Goal: Task Accomplishment & Management: Manage account settings

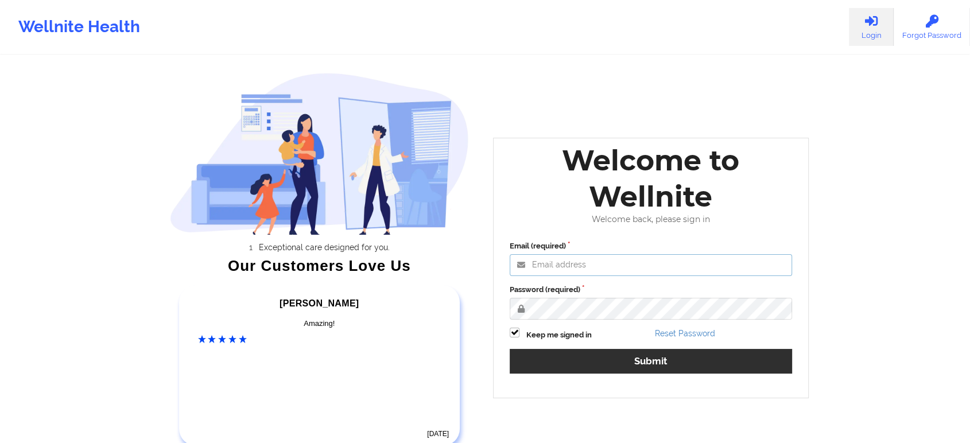
type input "saad@wellnite.com"
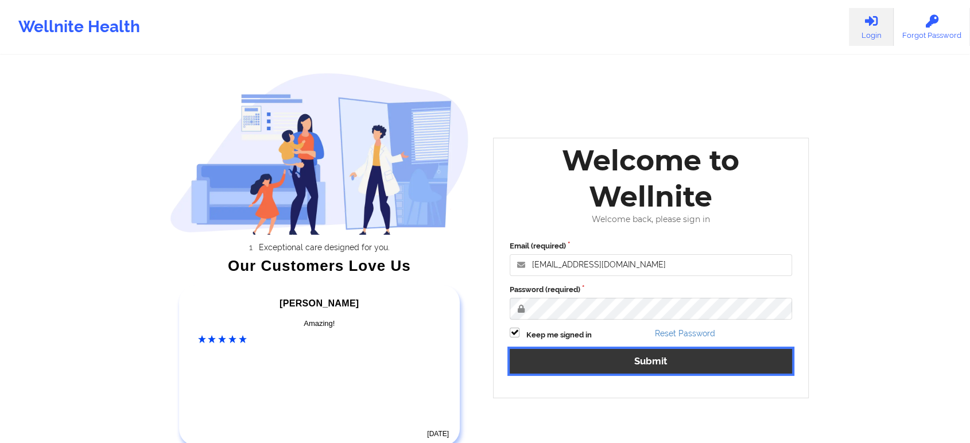
click at [637, 363] on button "Submit" at bounding box center [650, 361] width 282 height 25
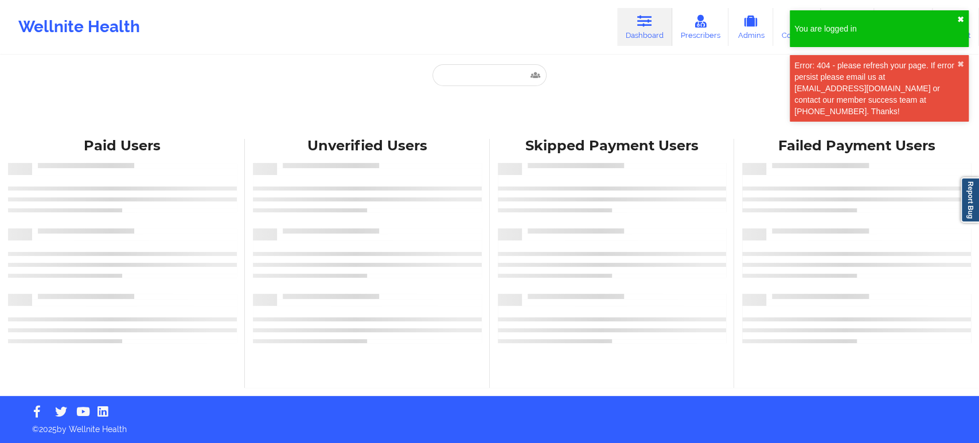
click at [964, 20] on button "✖︎" at bounding box center [960, 19] width 7 height 9
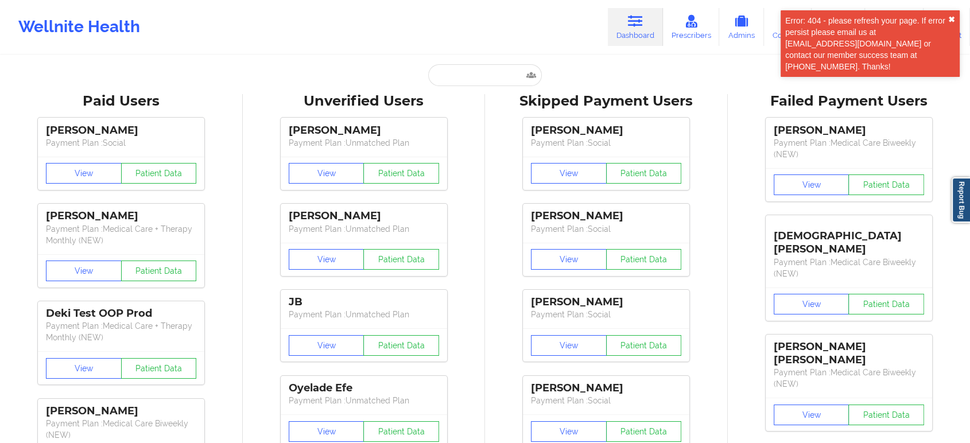
click at [952, 21] on button "✖︎" at bounding box center [951, 19] width 7 height 9
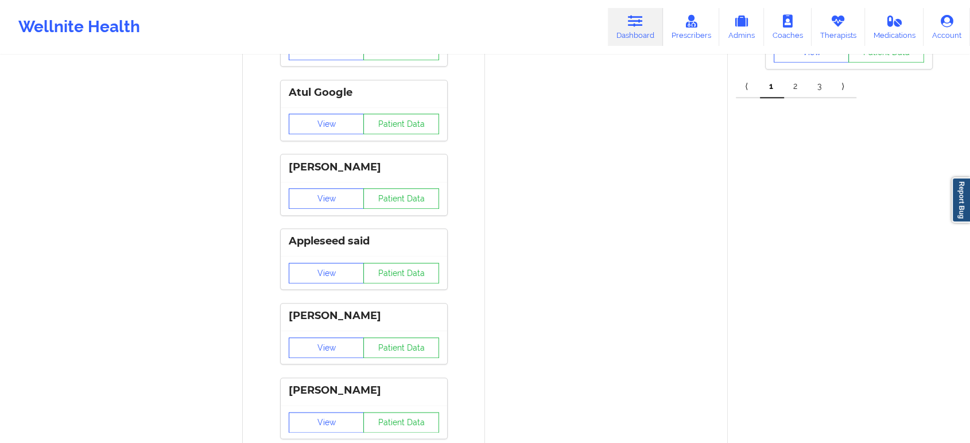
scroll to position [1275, 0]
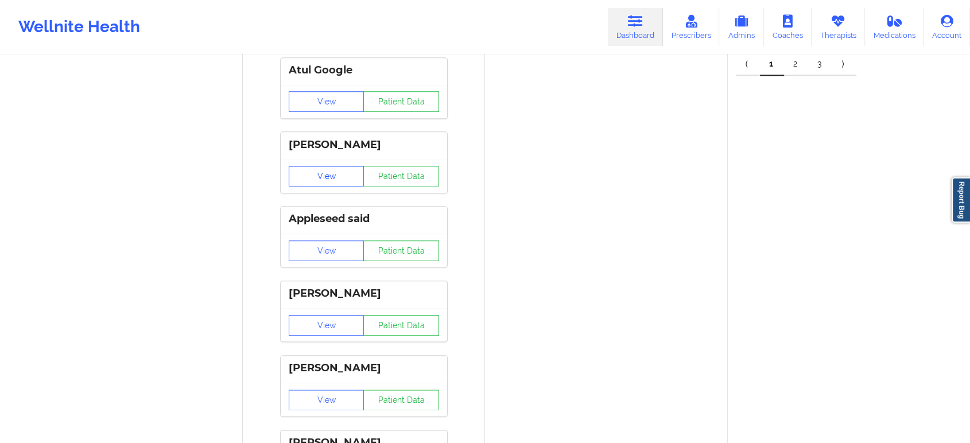
click at [328, 176] on button "View" at bounding box center [327, 176] width 76 height 21
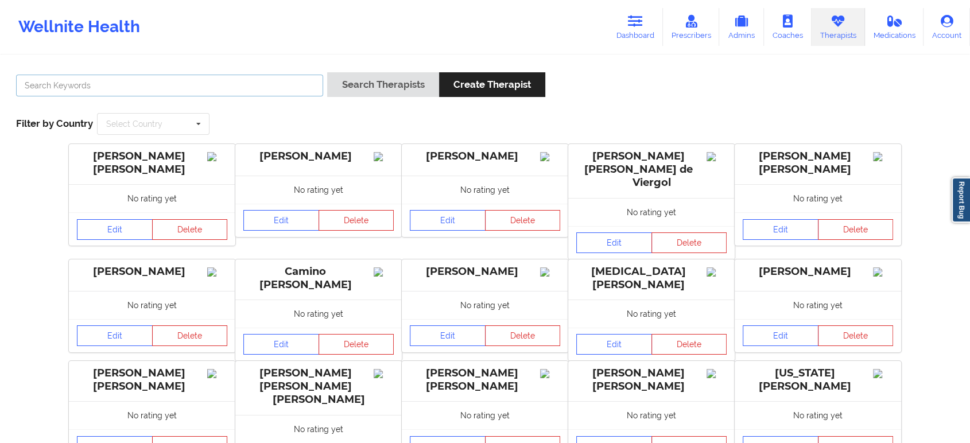
click at [307, 91] on input "text" at bounding box center [169, 86] width 307 height 22
paste input "[PERSON_NAME]"
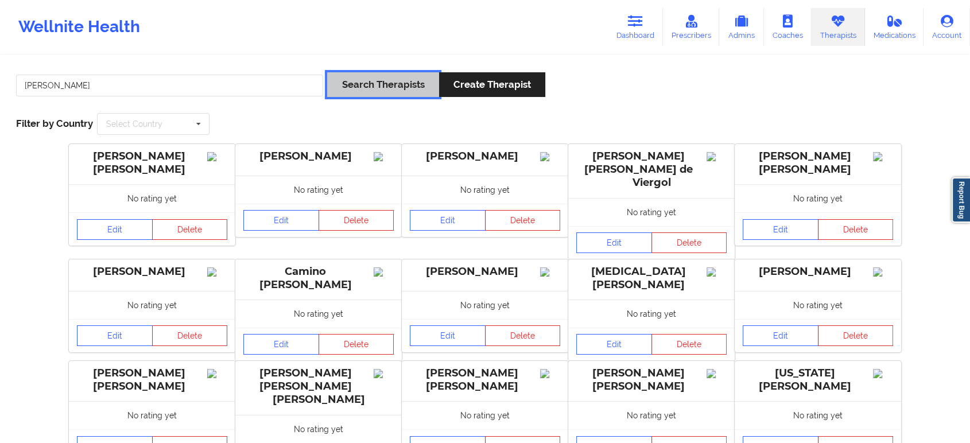
click at [369, 88] on button "Search Therapists" at bounding box center [382, 84] width 111 height 25
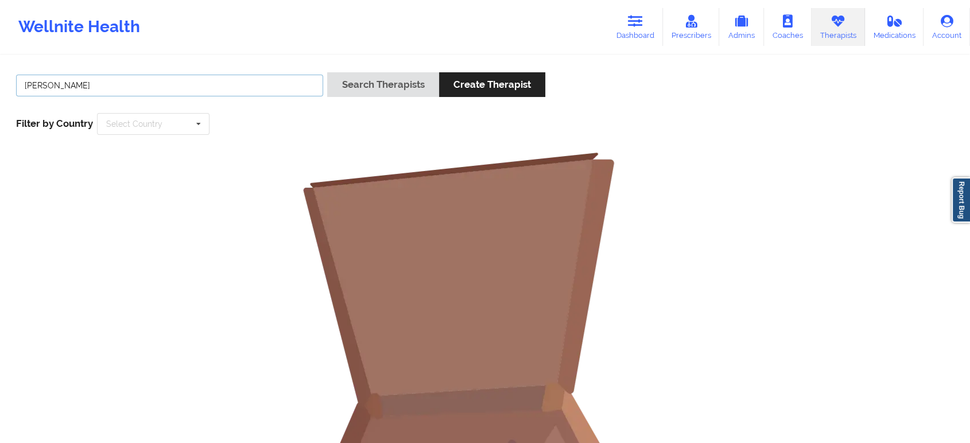
click at [100, 84] on input "Detra Whiting" at bounding box center [169, 86] width 307 height 22
type input "Detra"
click at [384, 95] on button "Search Therapists" at bounding box center [382, 84] width 111 height 25
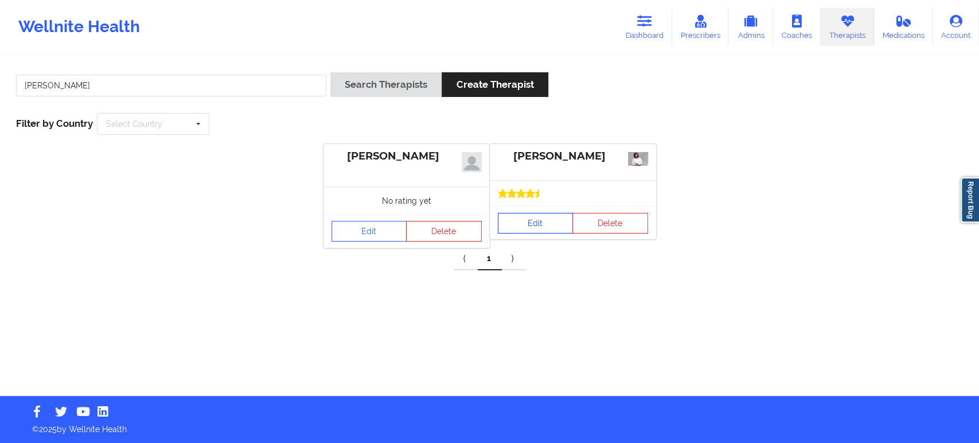
click at [528, 226] on link "Edit" at bounding box center [536, 223] width 76 height 21
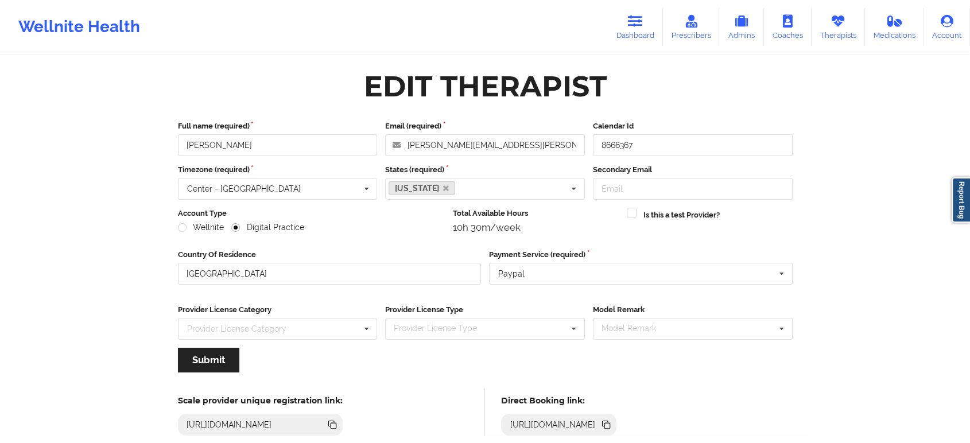
click at [610, 426] on icon at bounding box center [607, 426] width 6 height 6
click at [273, 151] on input "Detra Whiting" at bounding box center [278, 145] width 200 height 22
click at [610, 425] on icon at bounding box center [607, 426] width 6 height 6
